Goal: Task Accomplishment & Management: Manage account settings

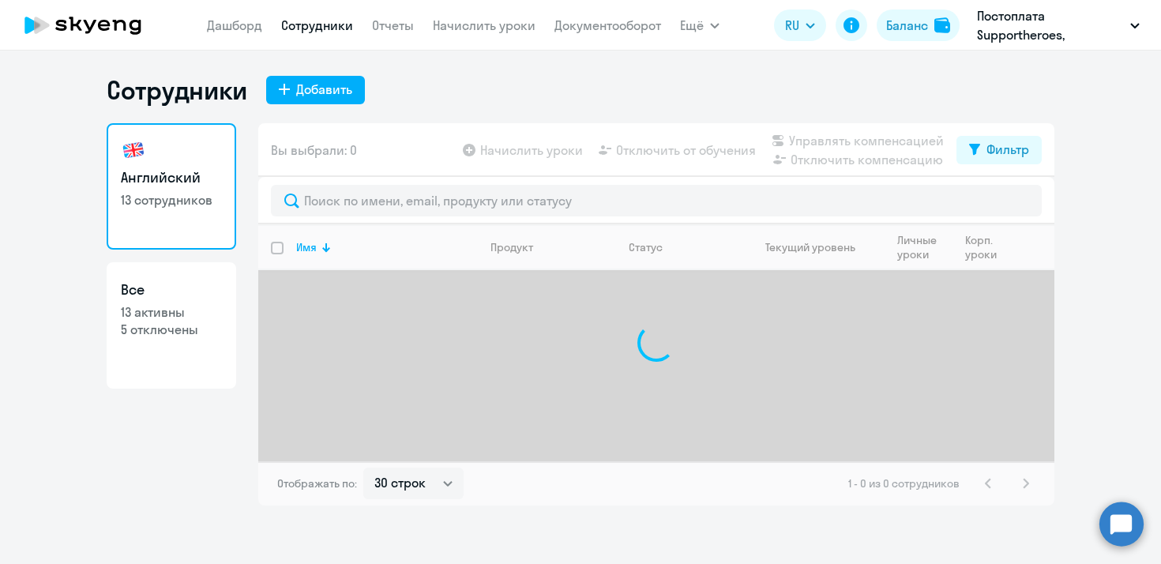
select select "30"
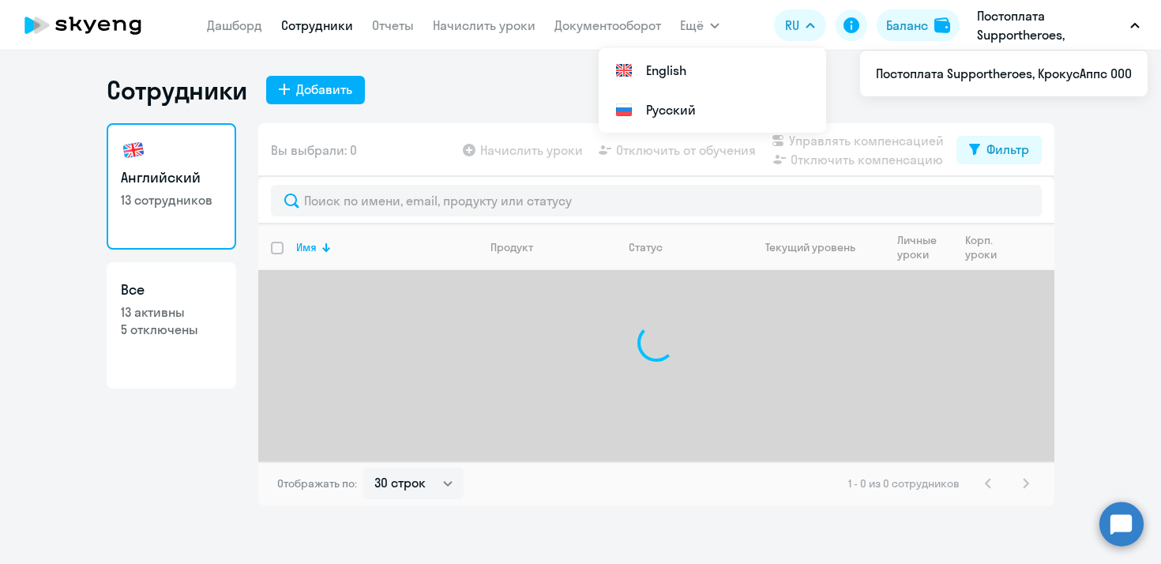
select select "30"
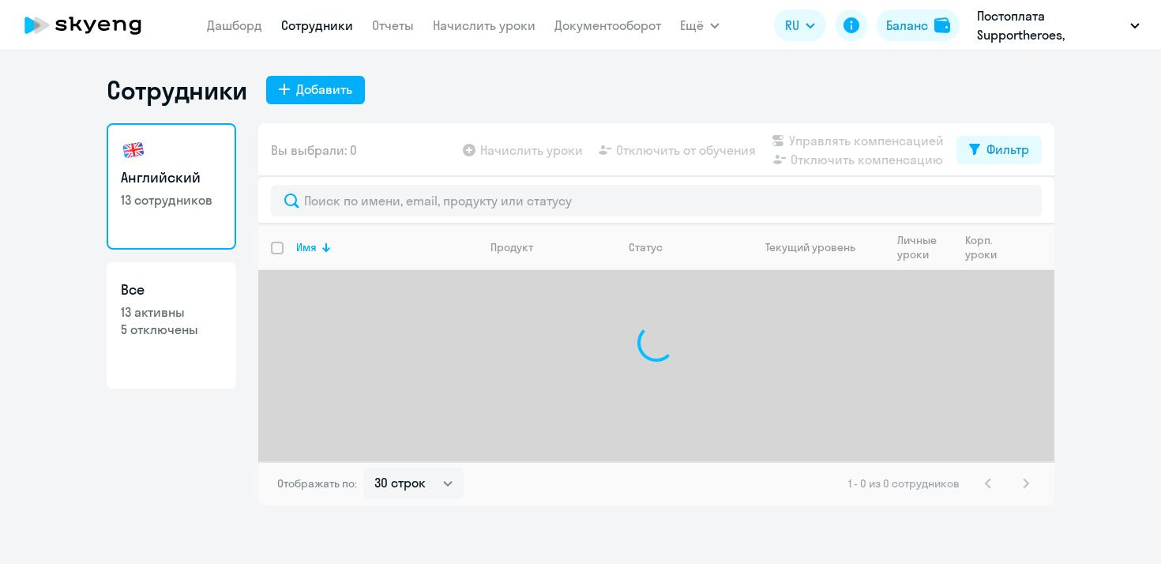
select select "30"
